Goal: Information Seeking & Learning: Understand process/instructions

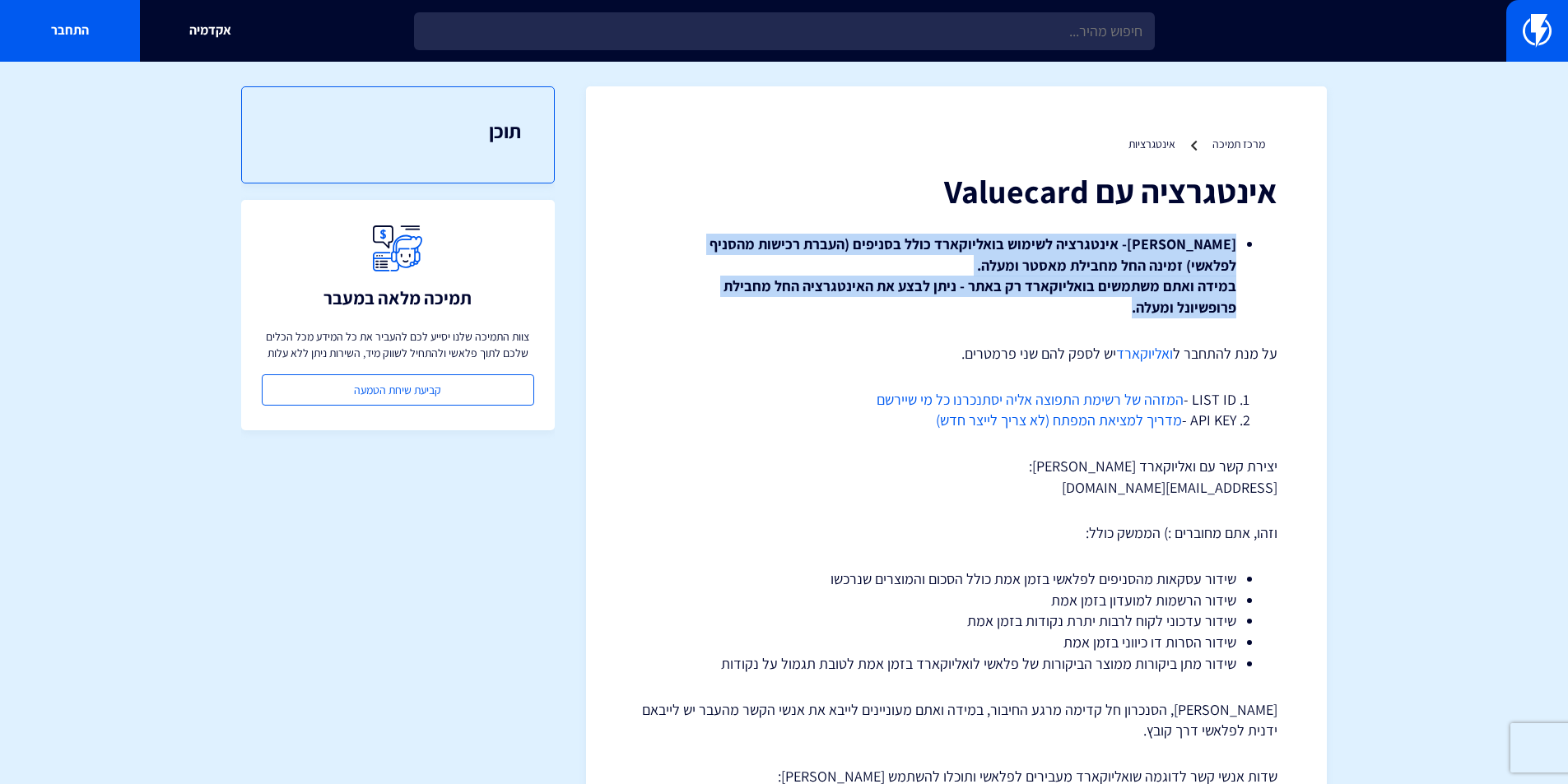
drag, startPoint x: 1272, startPoint y: 247, endPoint x: 1114, endPoint y: 307, distance: 169.0
click at [1114, 307] on li "שימו לב- אינטגרציה לשימוש בואליוקארד כולל בסניפים (העברת רכישות מהסניף לפלאשי) …" at bounding box center [956, 275] width 560 height 84
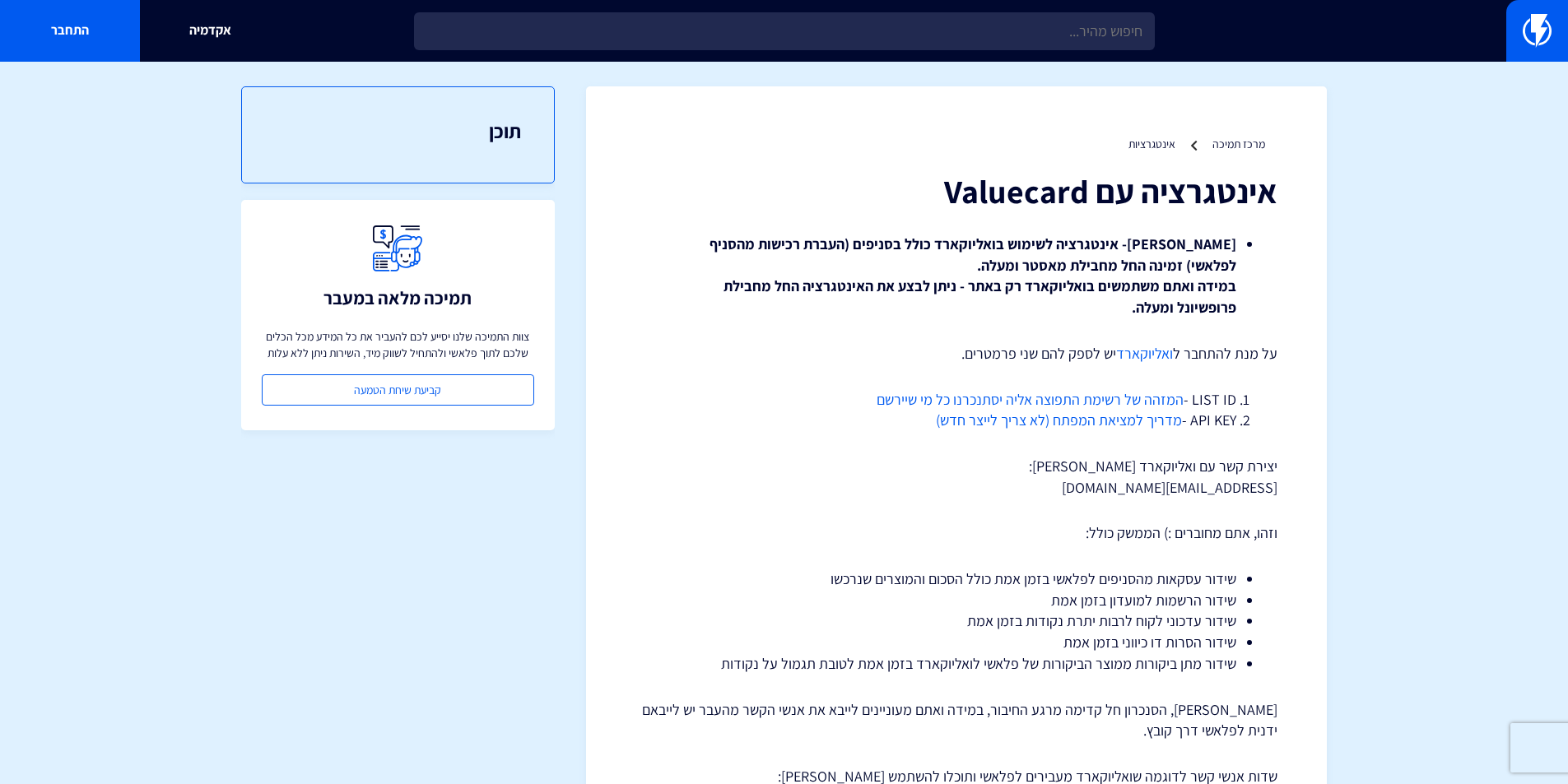
drag, startPoint x: 1294, startPoint y: 348, endPoint x: 887, endPoint y: 352, distance: 407.0
click at [887, 352] on p "על מנת להתחבר ל ואליוקארד יש לספק להם שני פרמטרים." at bounding box center [956, 354] width 642 height 22
click at [1129, 394] on link "המזהה של רשימת התפוצה אליה יסתנכרנו כל מי שיירשם" at bounding box center [1030, 400] width 307 height 19
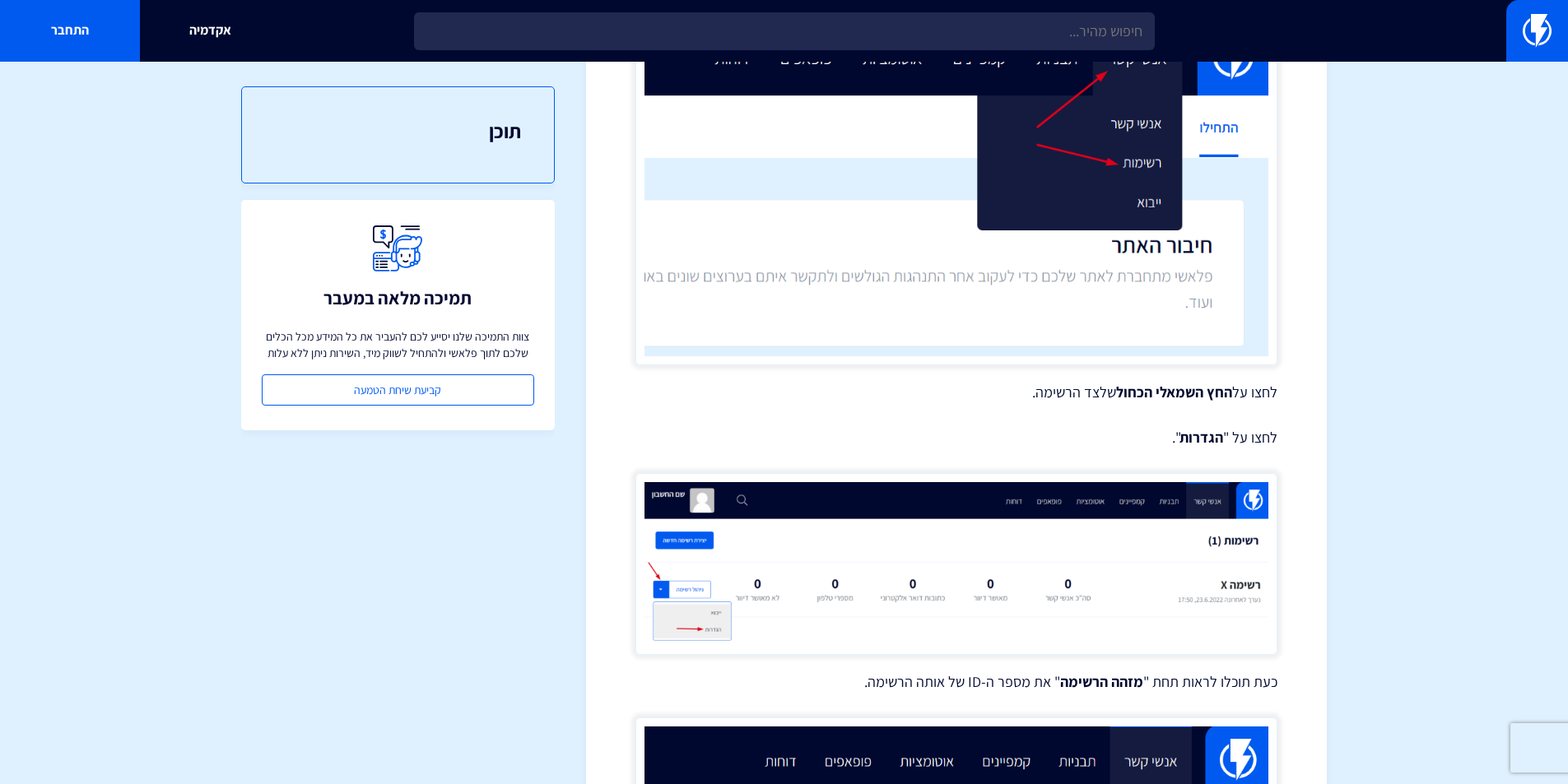
scroll to position [576, 0]
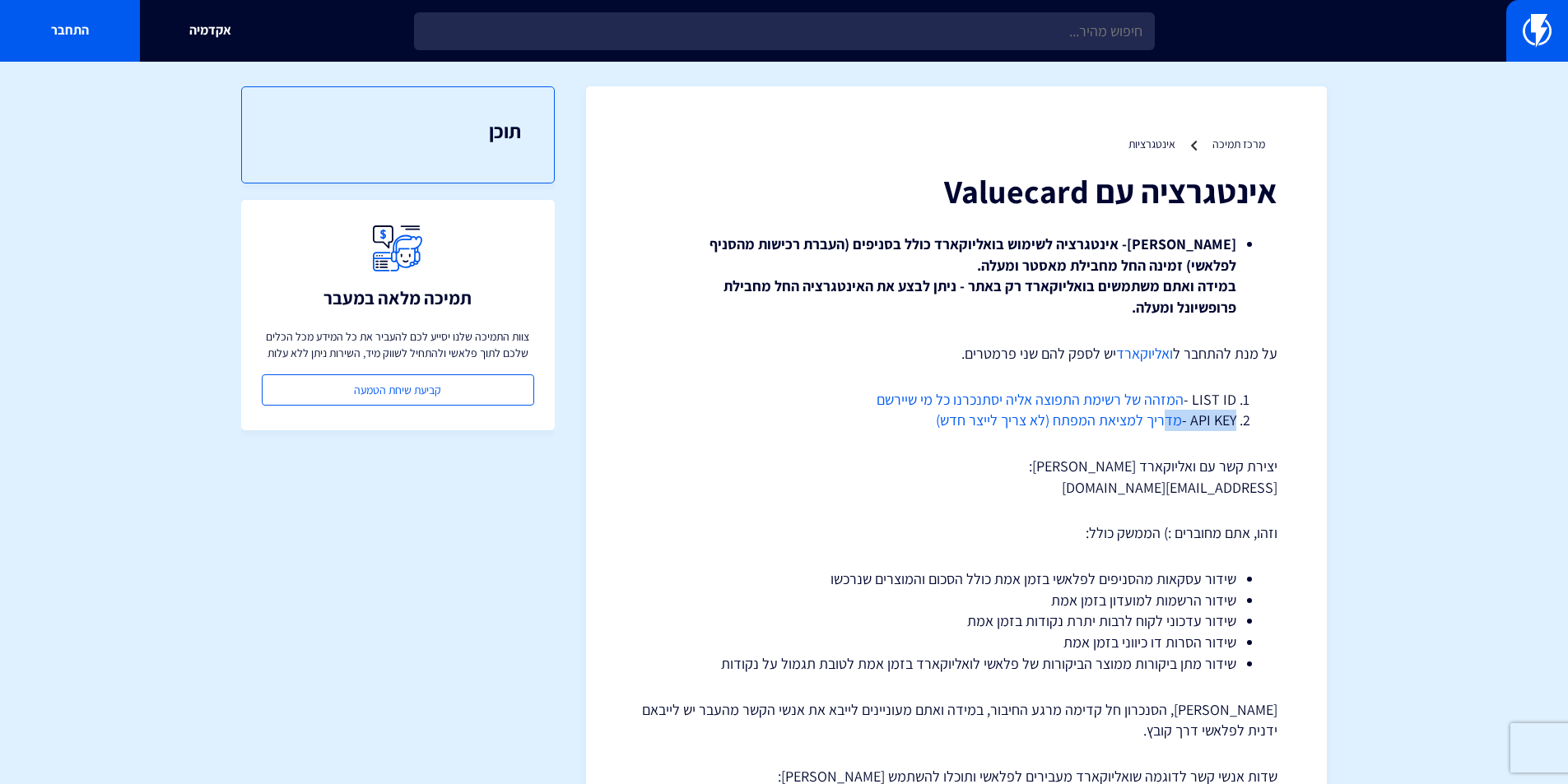
drag, startPoint x: 1252, startPoint y: 422, endPoint x: 1157, endPoint y: 414, distance: 95.3
click at [1162, 414] on ol "LIST ID - המזהה של רשימת התפוצה אליה יסתנכרנו כל מי שיירשם API KEY - מדריך למצי…" at bounding box center [956, 410] width 593 height 42
click at [1089, 417] on link "מדריך למציאת המפתח (לא צריך לייצר חדש)" at bounding box center [1059, 420] width 246 height 19
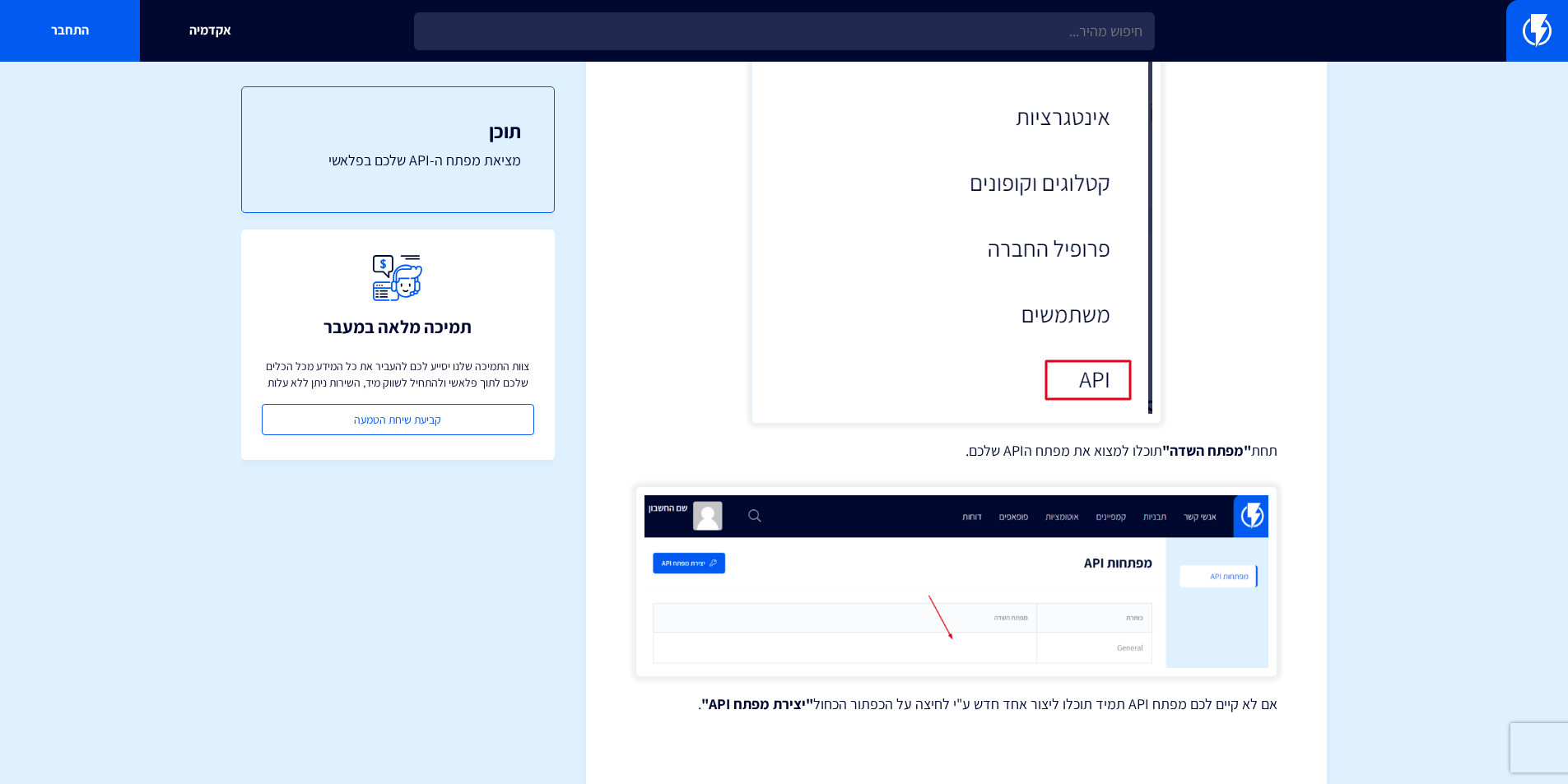
scroll to position [951, 0]
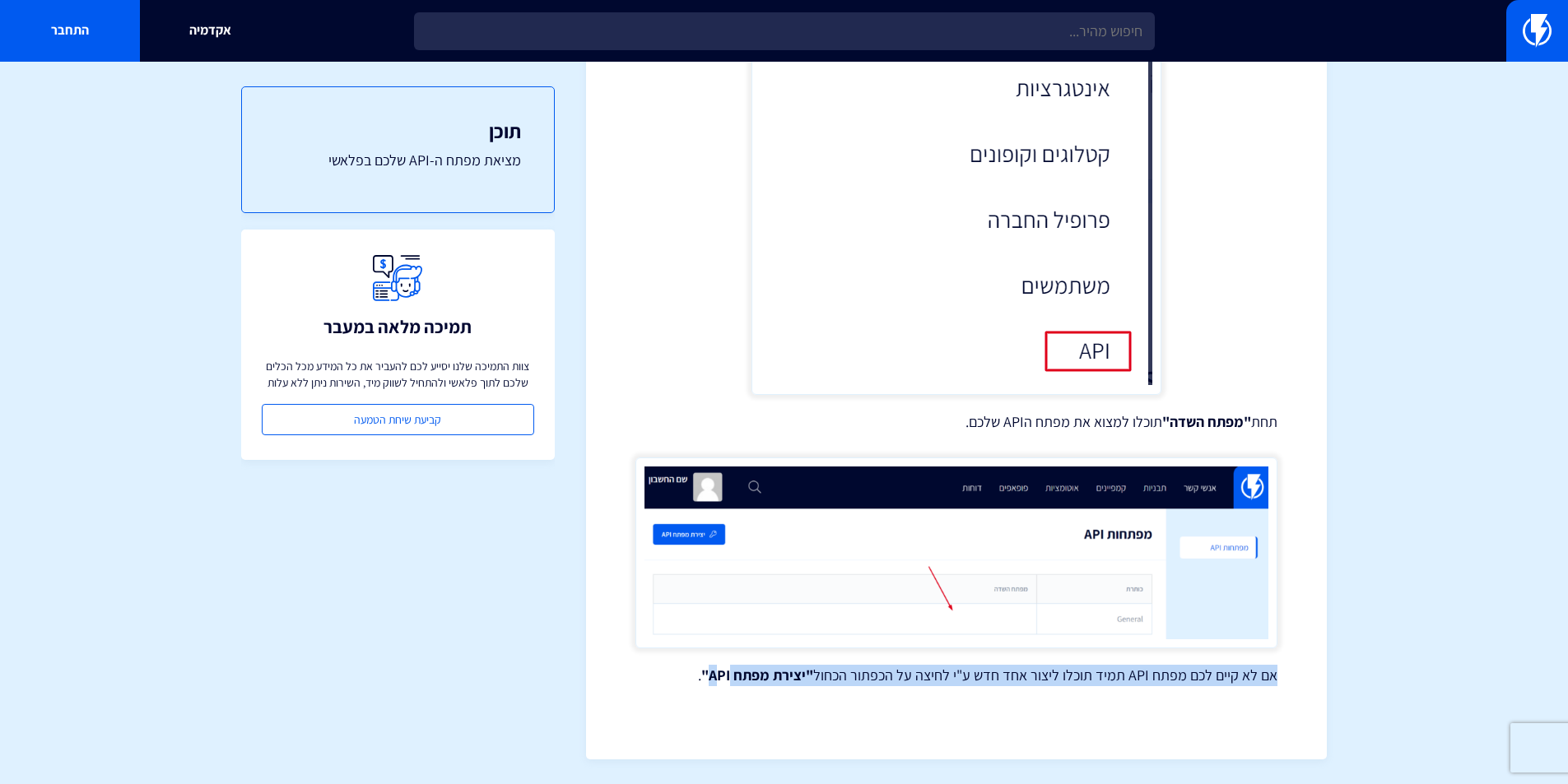
drag, startPoint x: 1287, startPoint y: 667, endPoint x: 704, endPoint y: 676, distance: 583.1
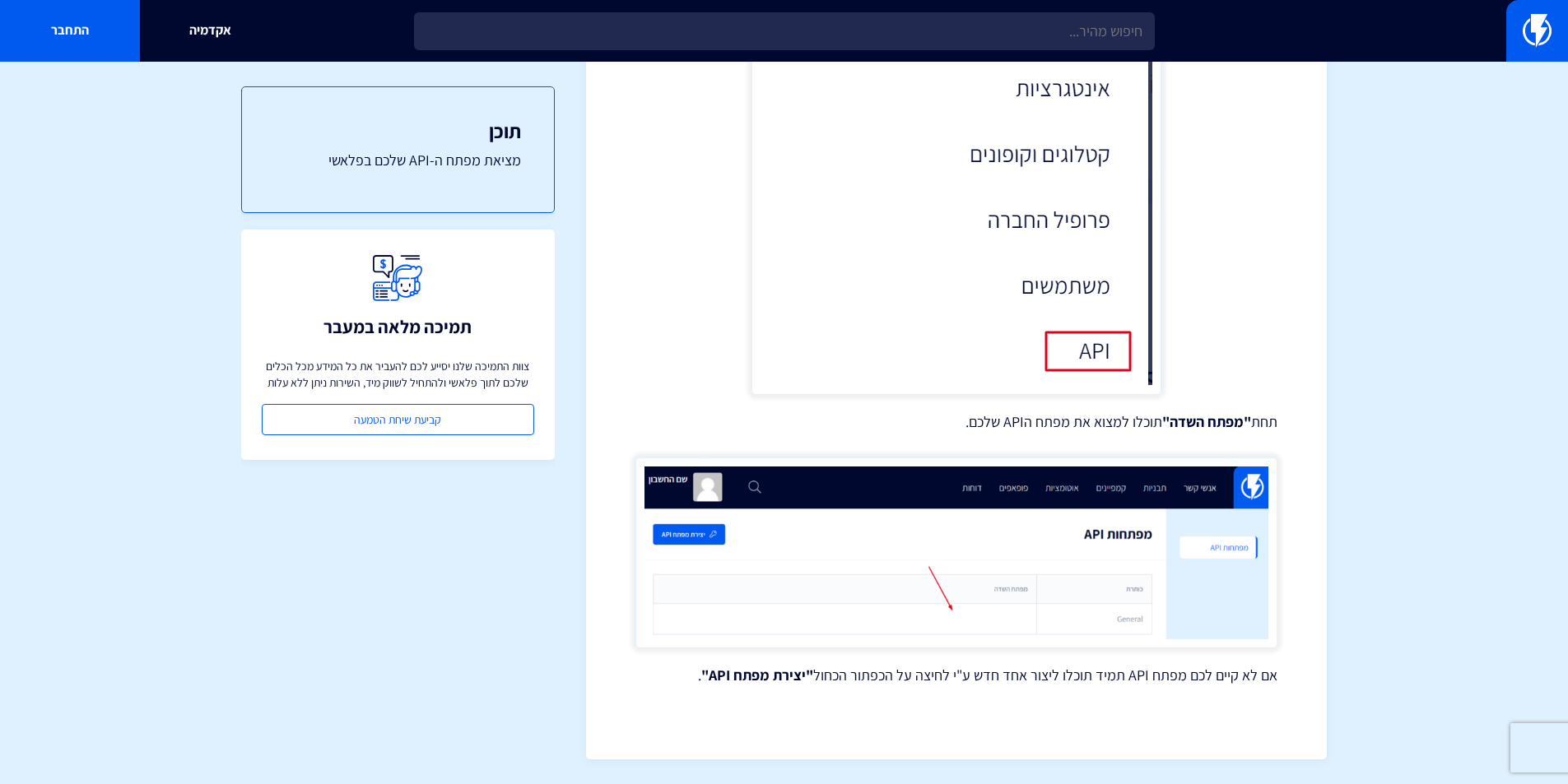
click at [704, 676] on p "אם לא קיים לכם מפתח API תמיד תוכלו ליצור אחד חדש ע"י לחיצה על הכפתור הכחול "יצי…" at bounding box center [956, 675] width 642 height 22
